Goal: Browse casually

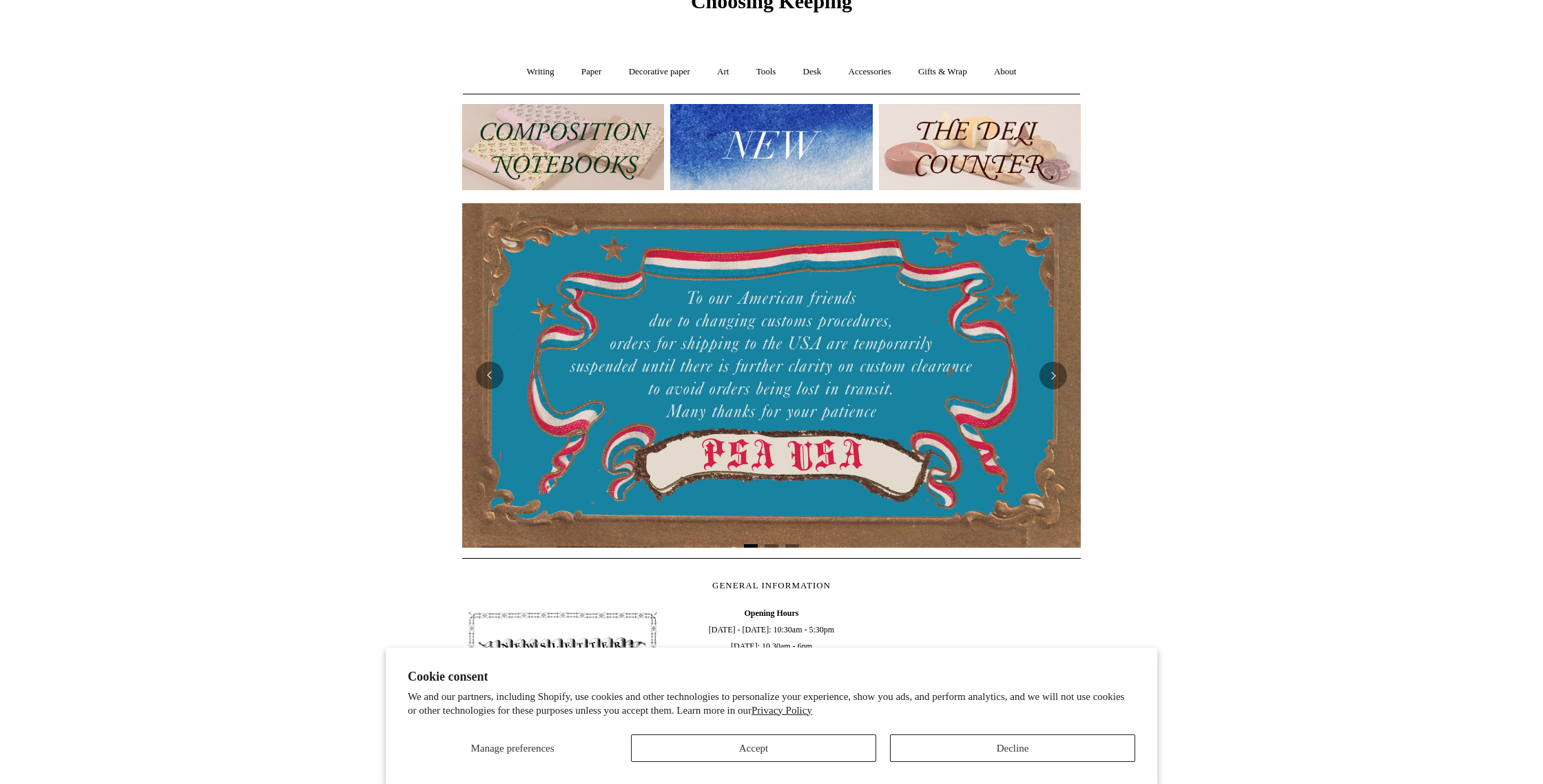
scroll to position [100, 0]
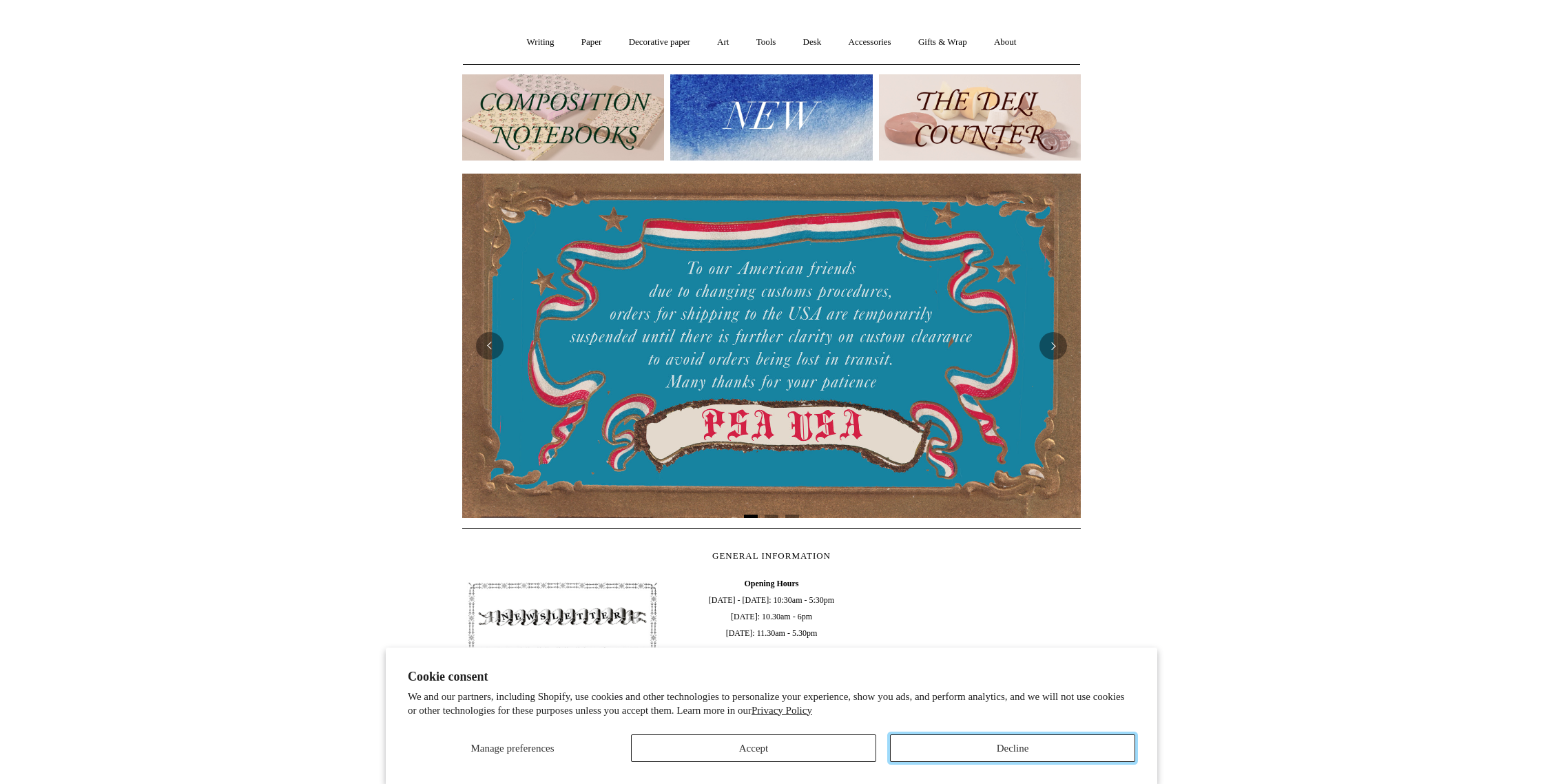
click at [1048, 735] on button "Decline" at bounding box center [1012, 748] width 245 height 28
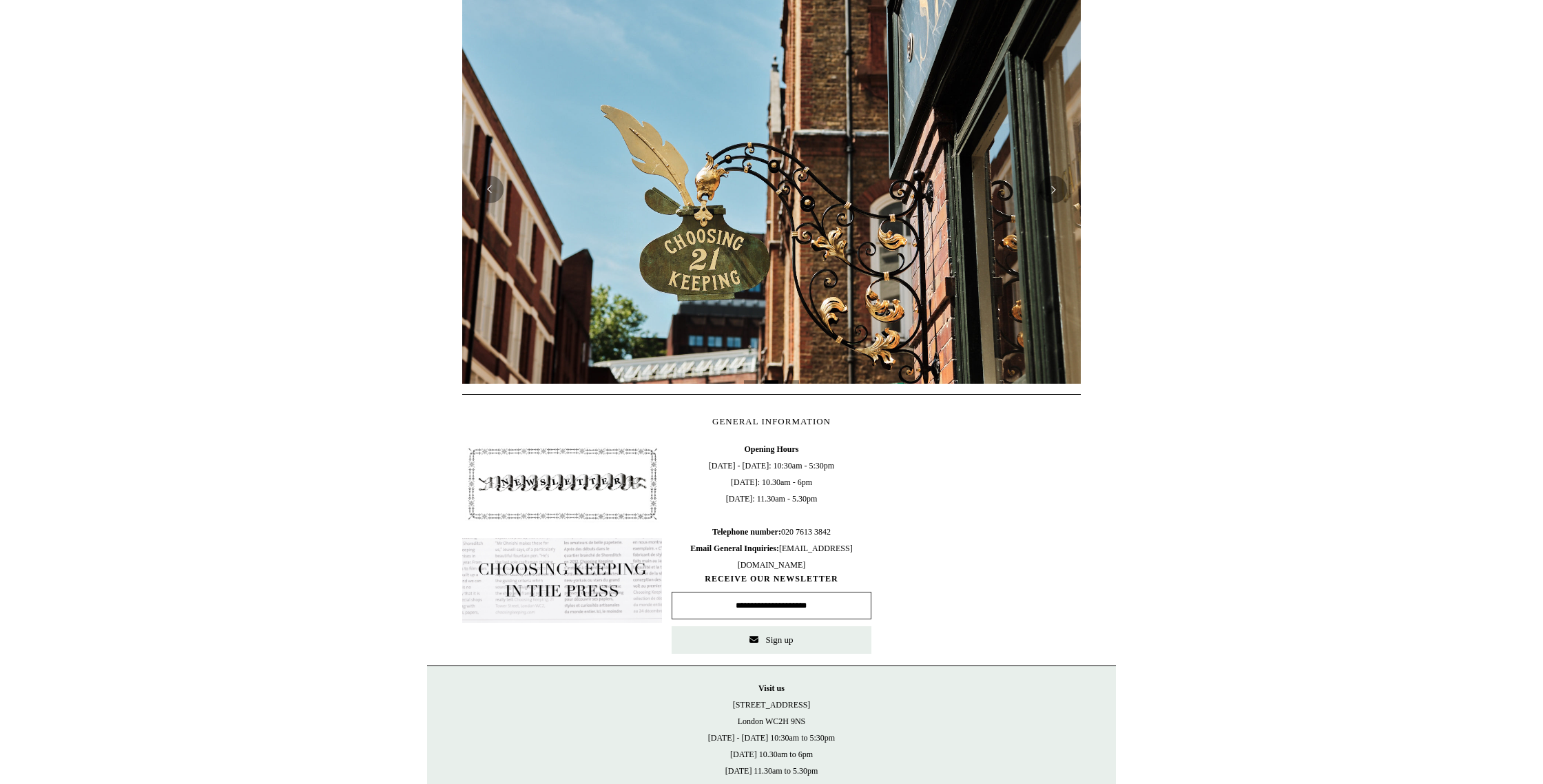
scroll to position [376, 0]
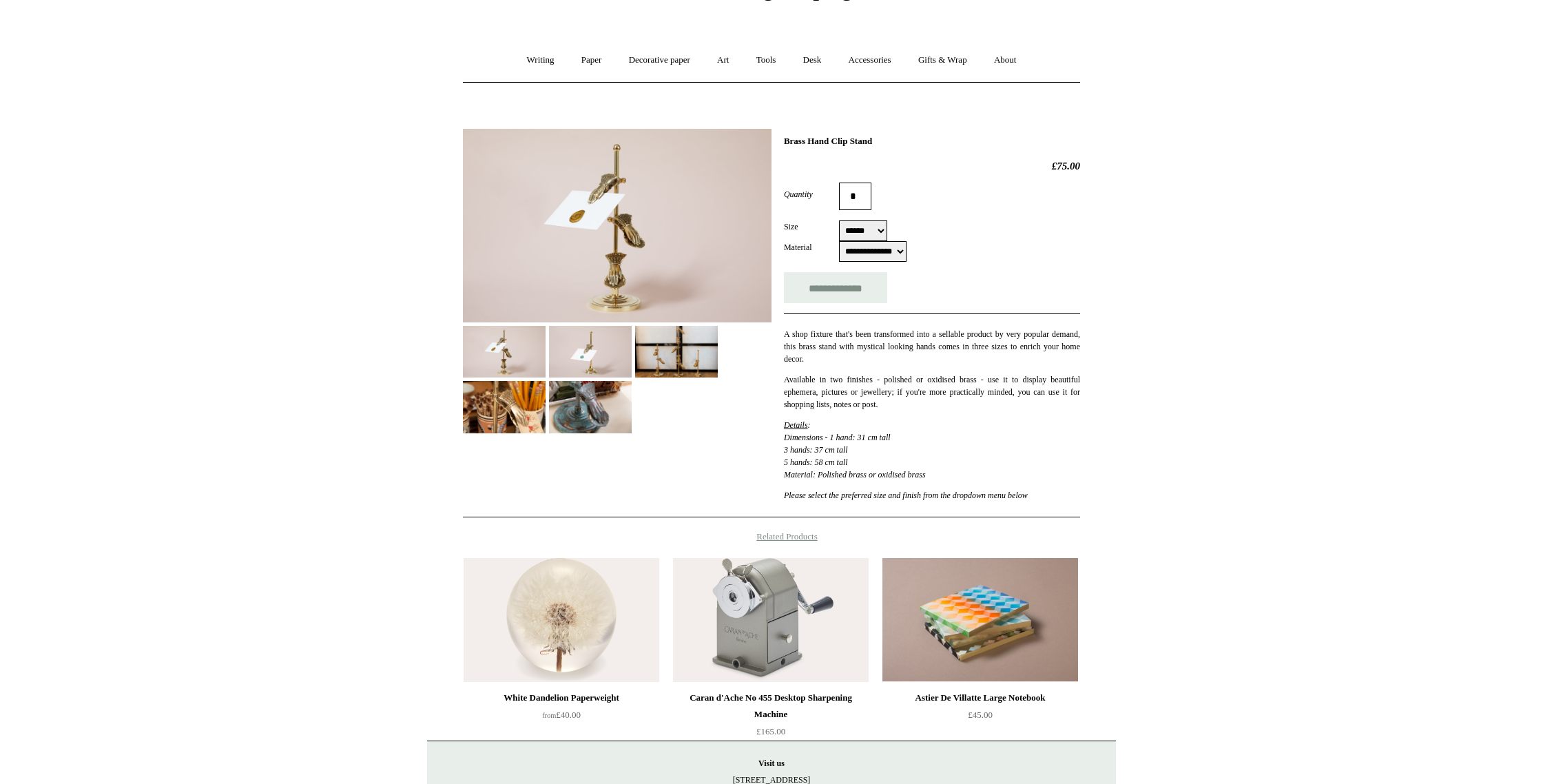
scroll to position [67, 0]
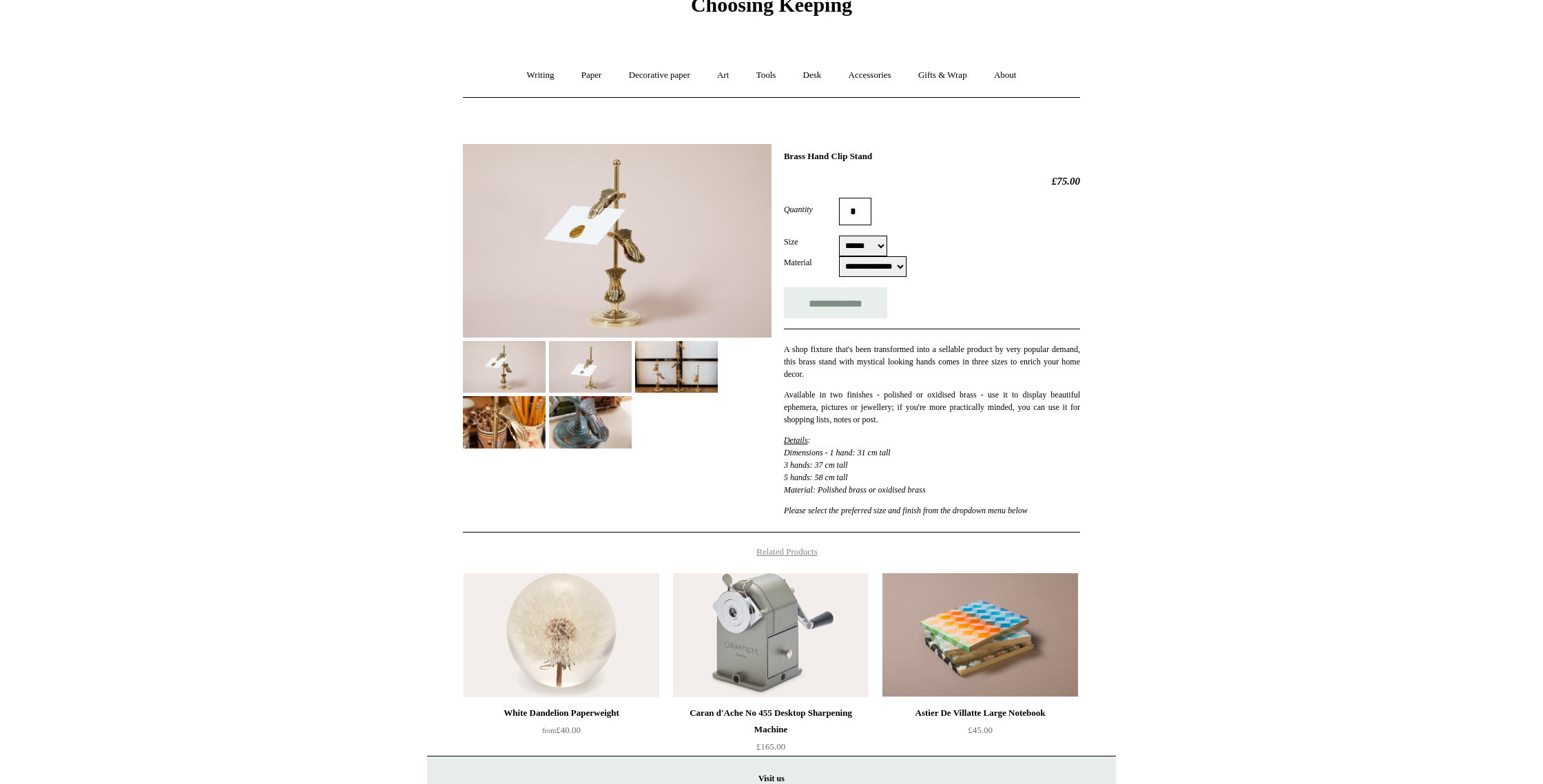
click at [700, 365] on img at bounding box center [676, 366] width 83 height 51
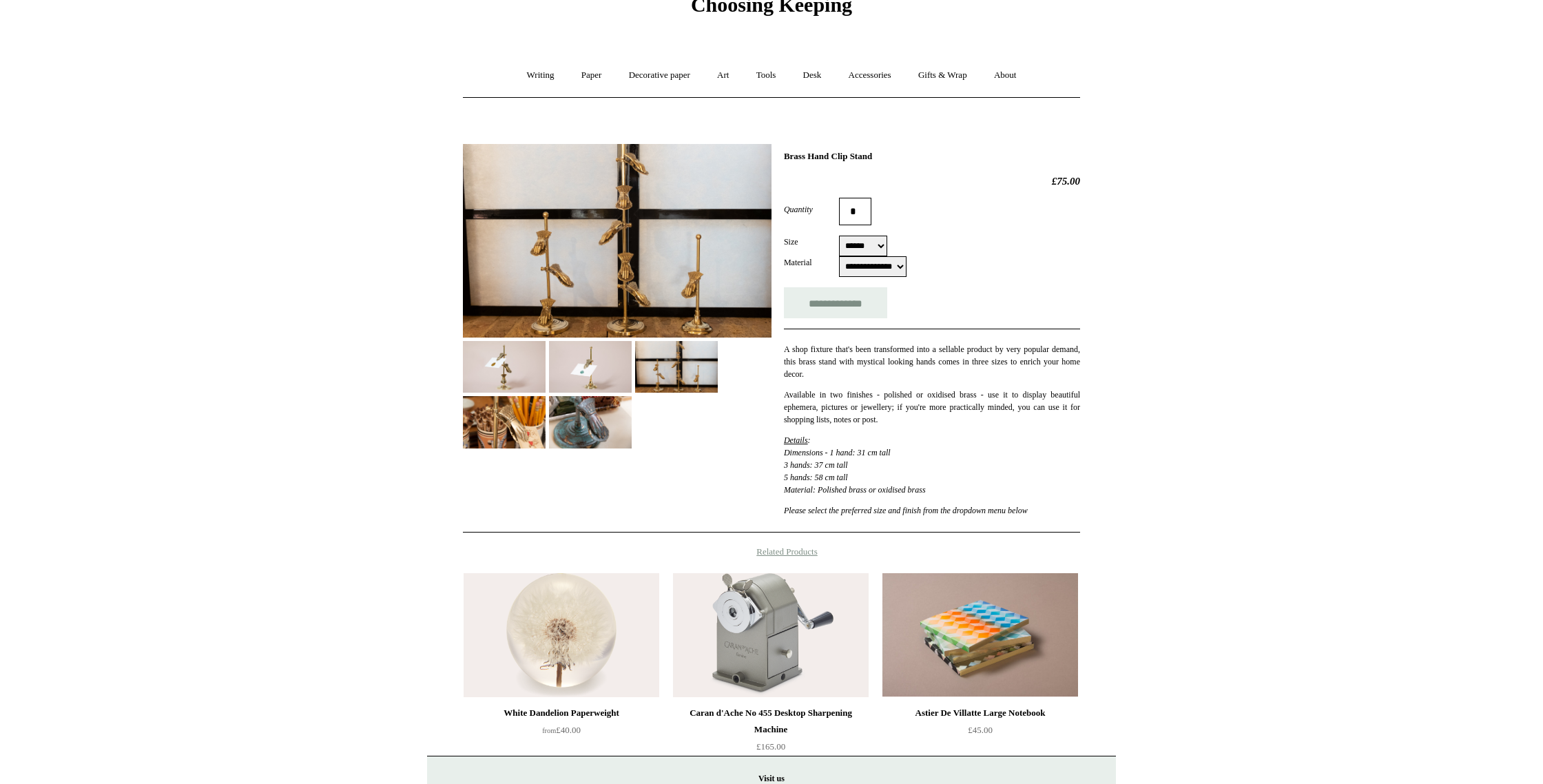
click at [580, 358] on img at bounding box center [590, 366] width 83 height 51
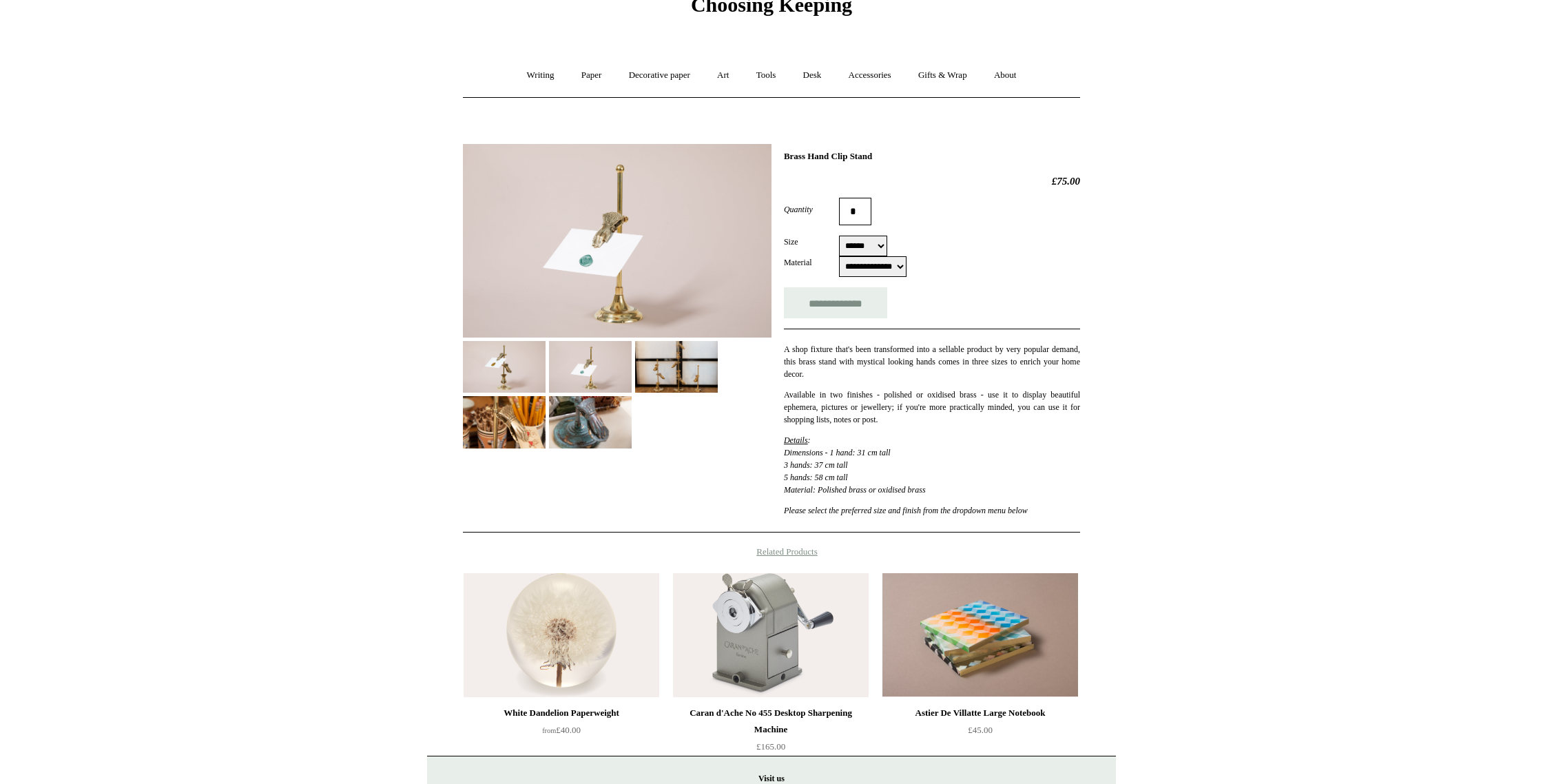
click at [521, 369] on img at bounding box center [504, 366] width 83 height 51
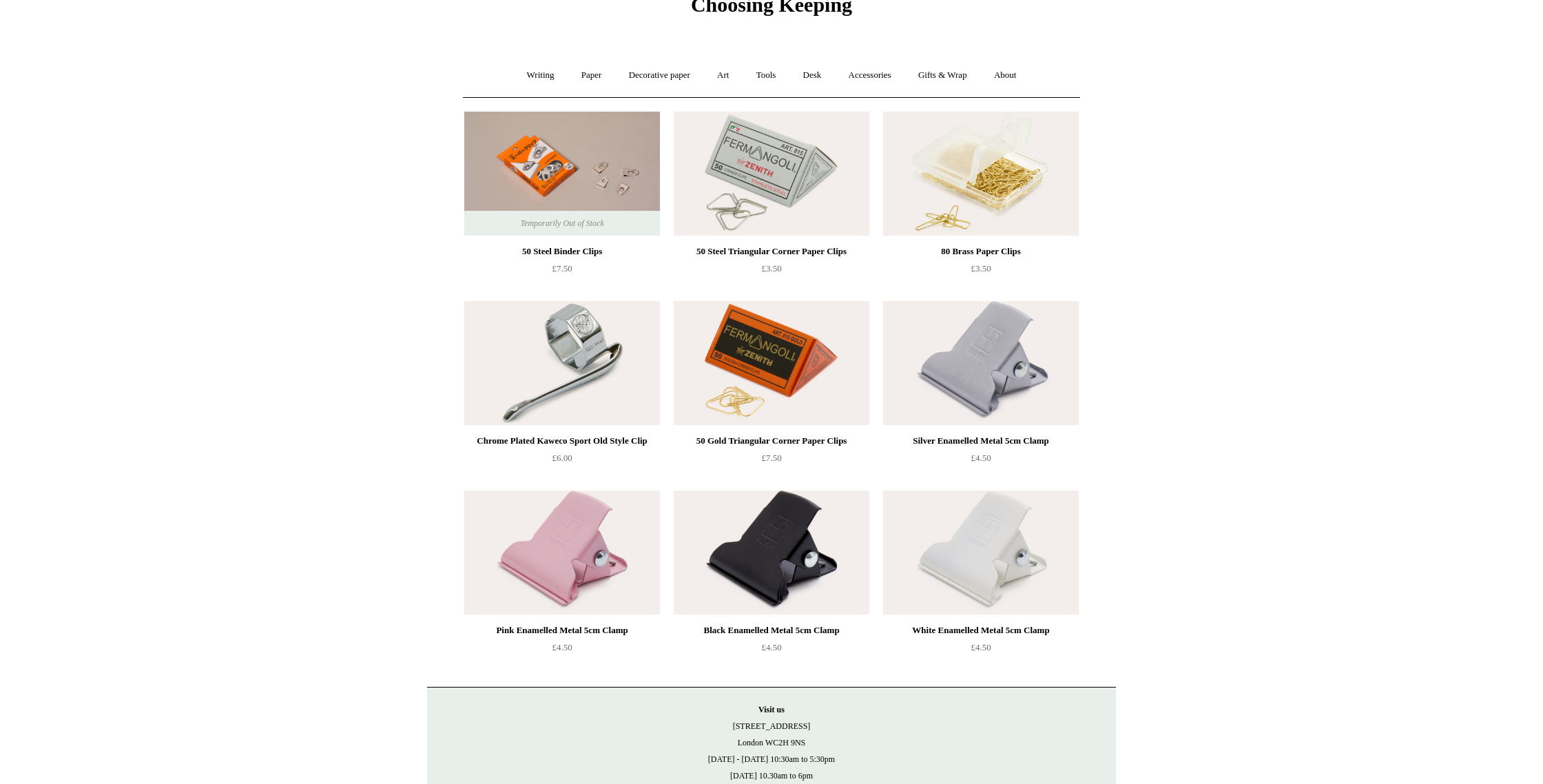
scroll to position [99, 0]
